Goal: Information Seeking & Learning: Learn about a topic

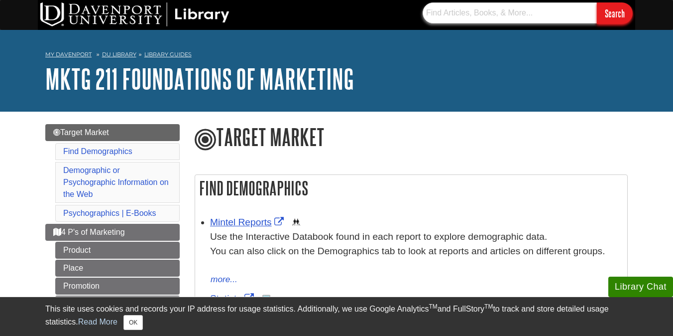
click at [469, 18] on input "text" at bounding box center [510, 12] width 174 height 21
type input "chips"
click at [597, 2] on input "Search" at bounding box center [615, 12] width 36 height 21
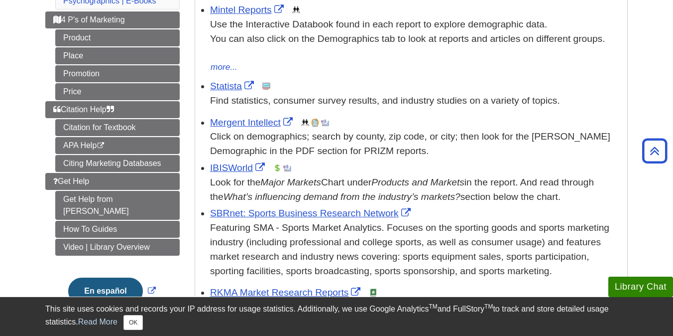
scroll to position [217, 0]
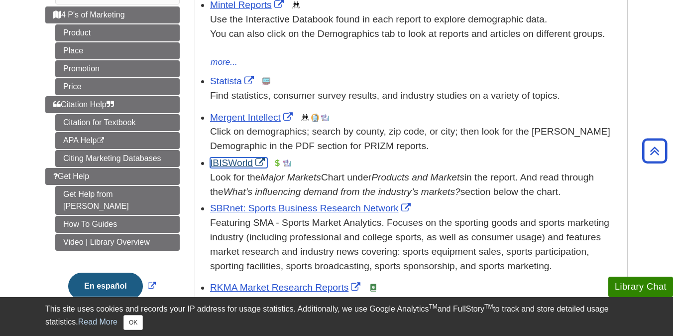
click at [245, 165] on link "IBISWorld" at bounding box center [238, 162] width 57 height 10
click at [248, 163] on link "IBISWorld" at bounding box center [238, 162] width 57 height 10
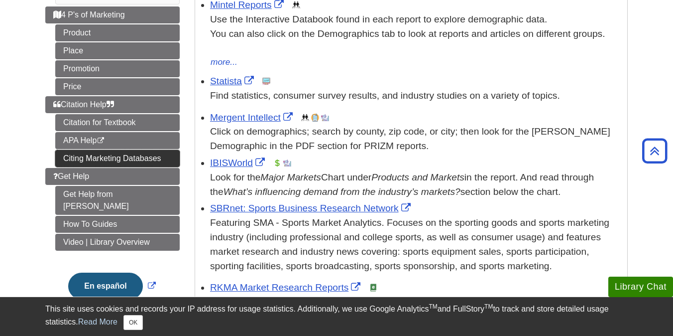
click at [122, 152] on link "Citing Marketing Databases" at bounding box center [117, 158] width 124 height 17
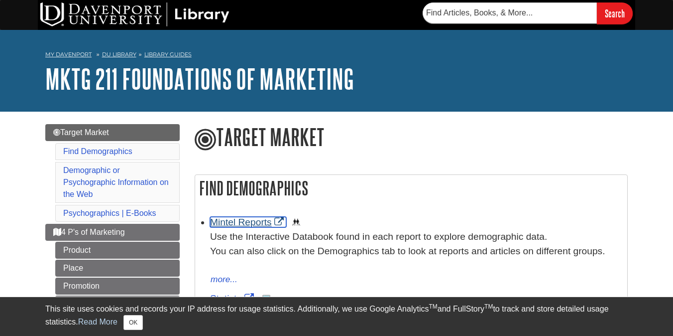
click at [249, 221] on link "Mintel Reports" at bounding box center [248, 222] width 76 height 10
